Goal: Navigation & Orientation: Find specific page/section

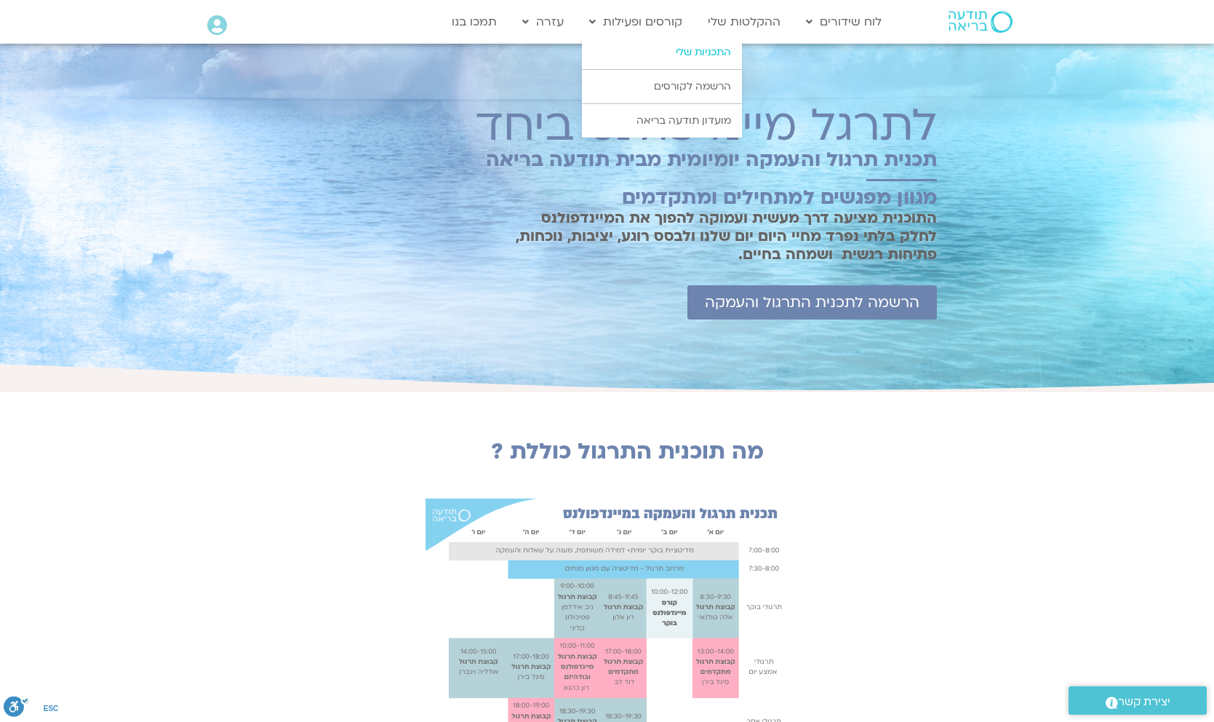
click at [691, 51] on link "התכניות שלי" at bounding box center [662, 52] width 160 height 33
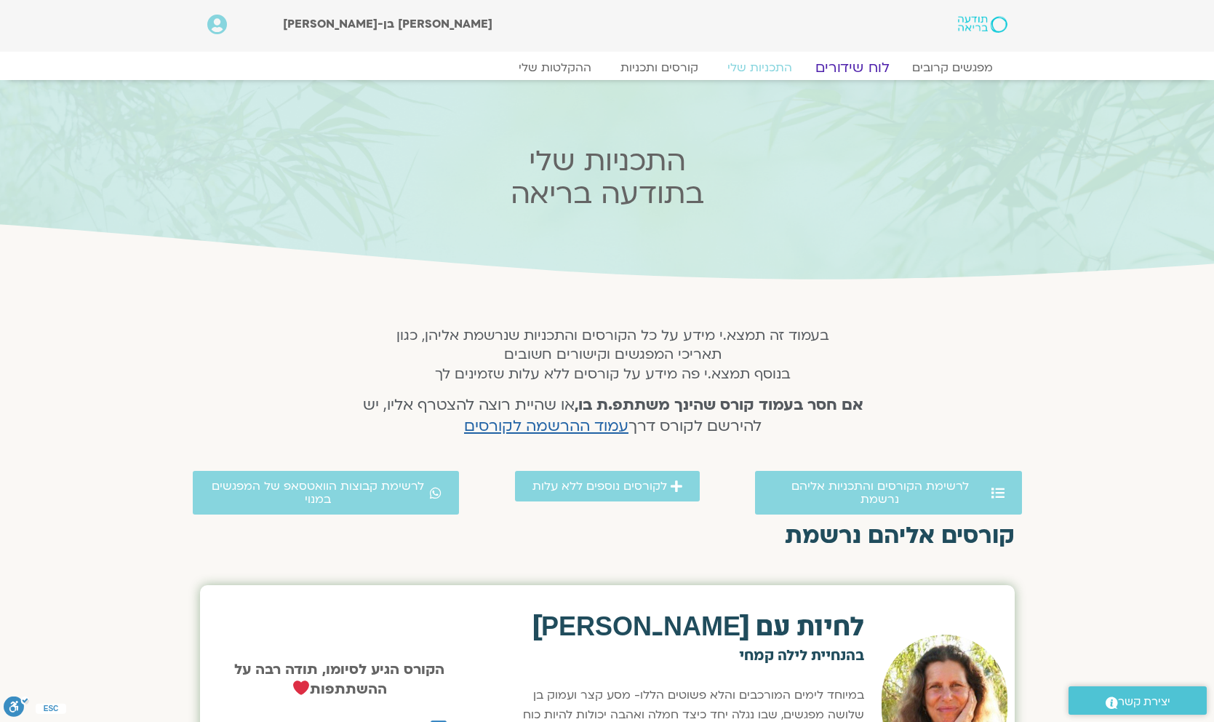
click at [860, 70] on link "לוח שידורים" at bounding box center [851, 67] width 109 height 17
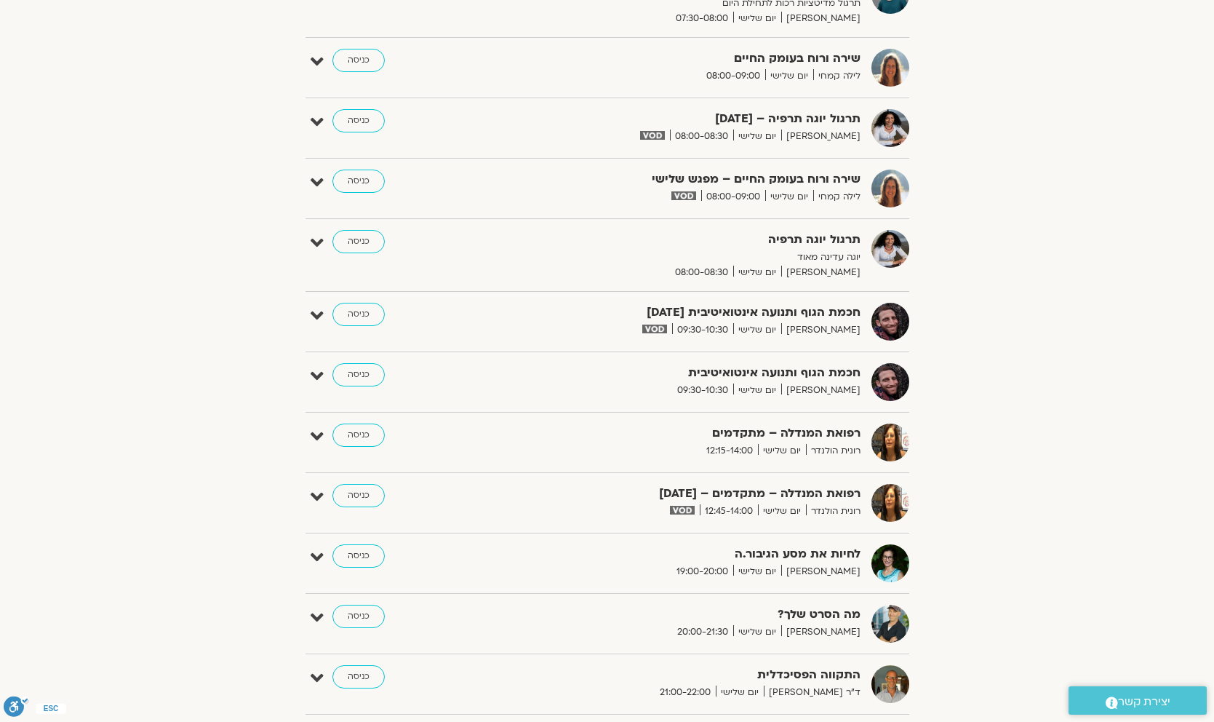
scroll to position [551, 0]
